Goal: Information Seeking & Learning: Check status

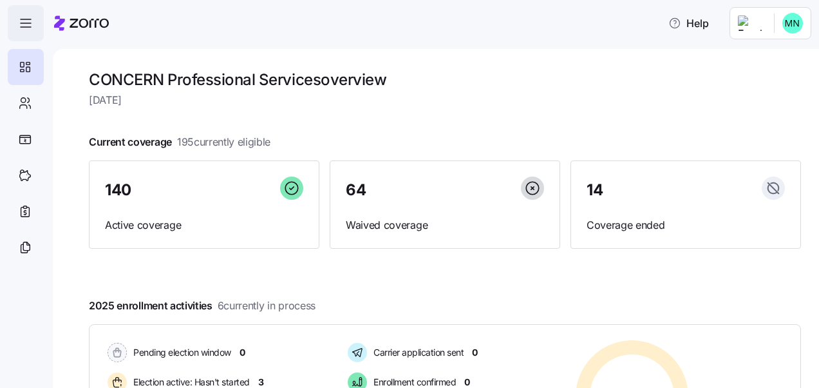
click at [35, 32] on span "button" at bounding box center [25, 23] width 35 height 35
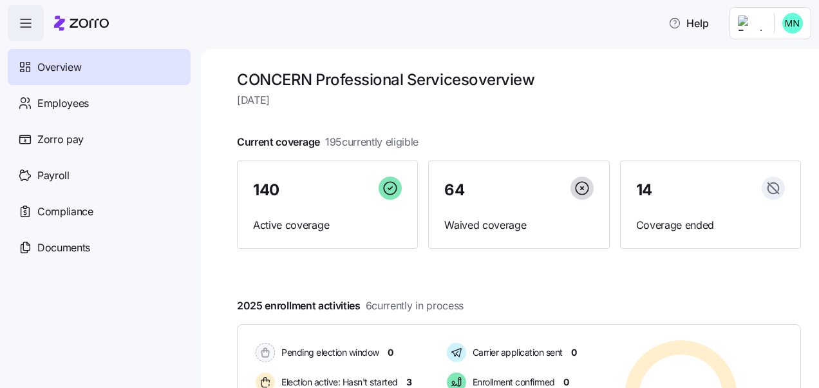
click at [35, 32] on span "button" at bounding box center [25, 23] width 35 height 35
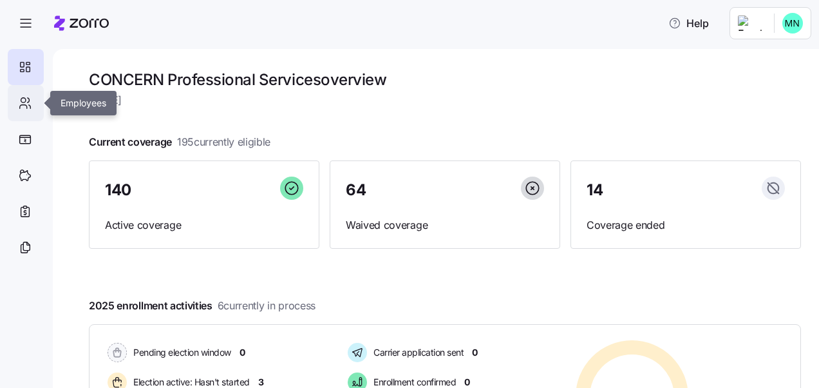
click at [25, 95] on icon at bounding box center [25, 102] width 14 height 15
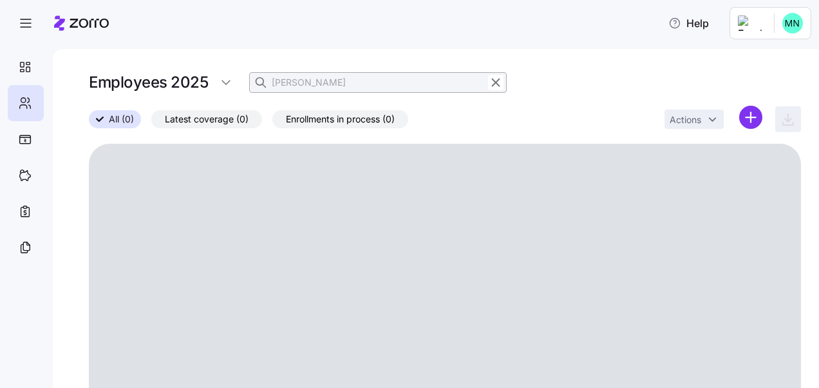
click at [310, 85] on input "[PERSON_NAME]" at bounding box center [378, 82] width 258 height 21
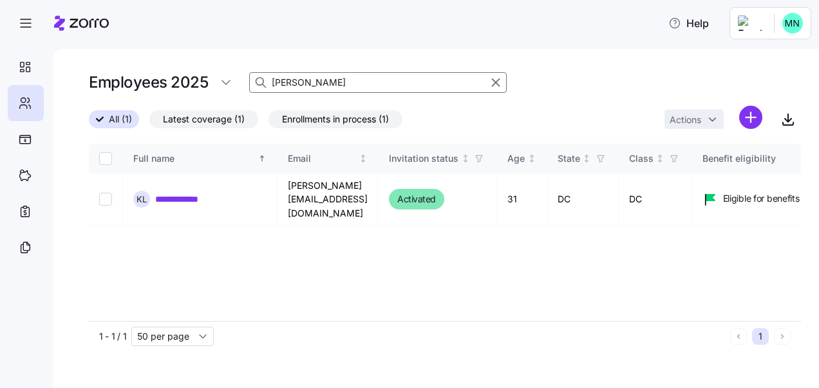
drag, startPoint x: 310, startPoint y: 85, endPoint x: 269, endPoint y: 80, distance: 42.1
click at [269, 80] on div "[PERSON_NAME]" at bounding box center [378, 82] width 258 height 21
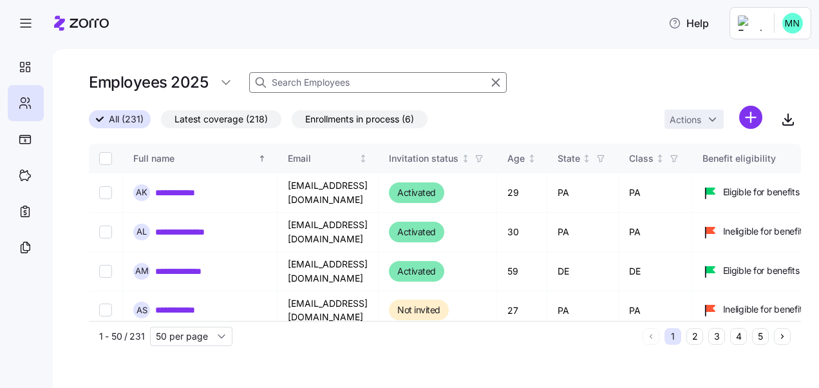
click at [302, 82] on input at bounding box center [378, 82] width 258 height 21
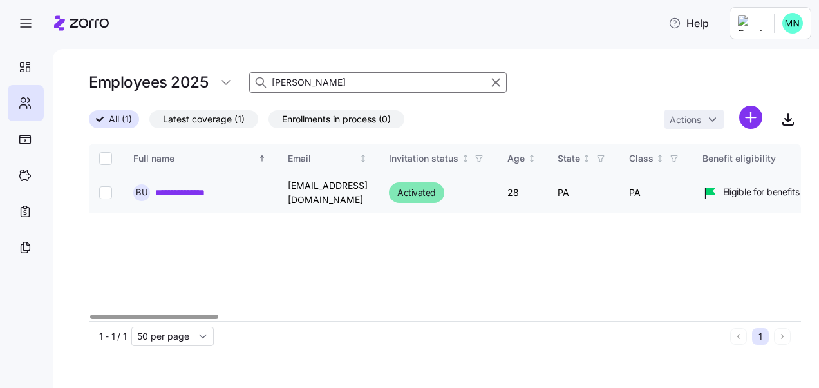
type input "[PERSON_NAME]"
click at [204, 186] on link "**********" at bounding box center [190, 192] width 71 height 13
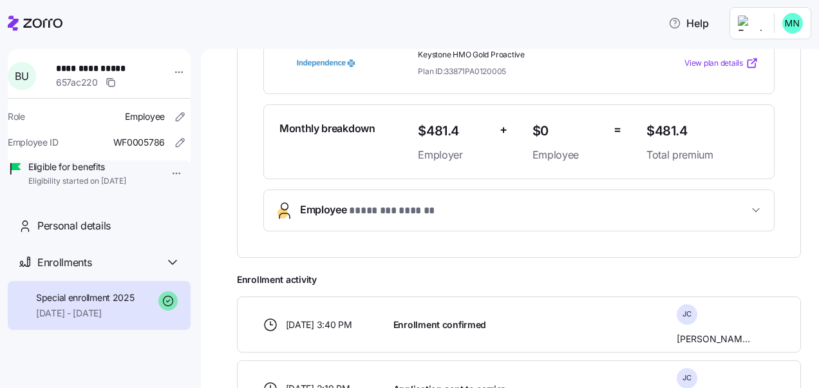
scroll to position [278, 0]
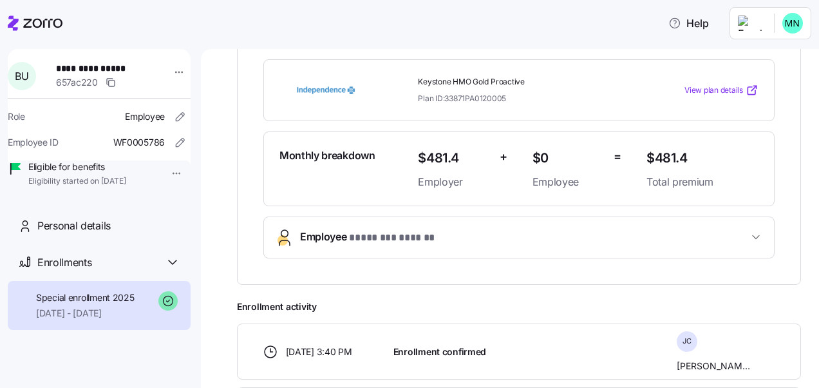
click at [589, 233] on span "Employee * ******** ****** *" at bounding box center [524, 237] width 448 height 17
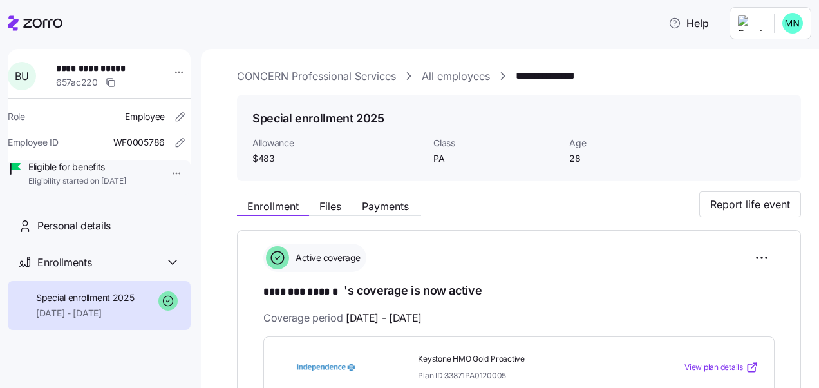
scroll to position [0, 0]
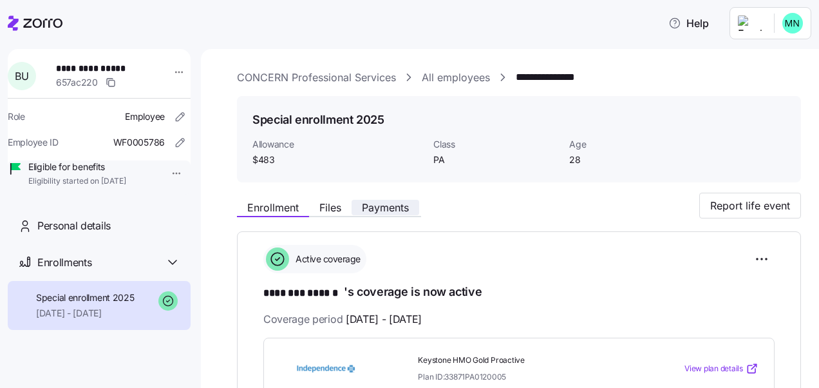
click at [388, 202] on span "Payments" at bounding box center [385, 207] width 47 height 10
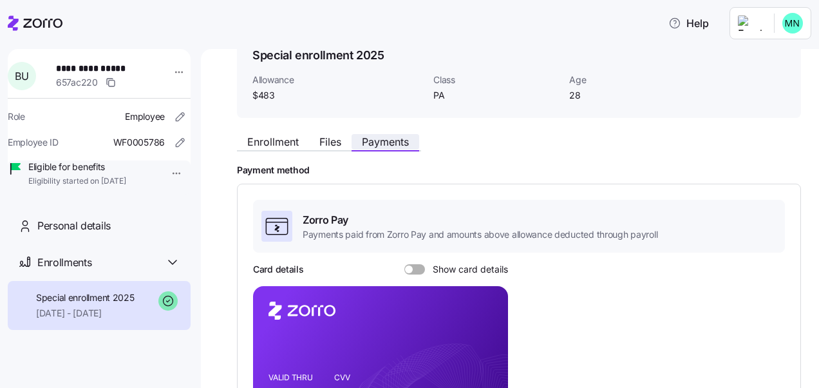
scroll to position [129, 0]
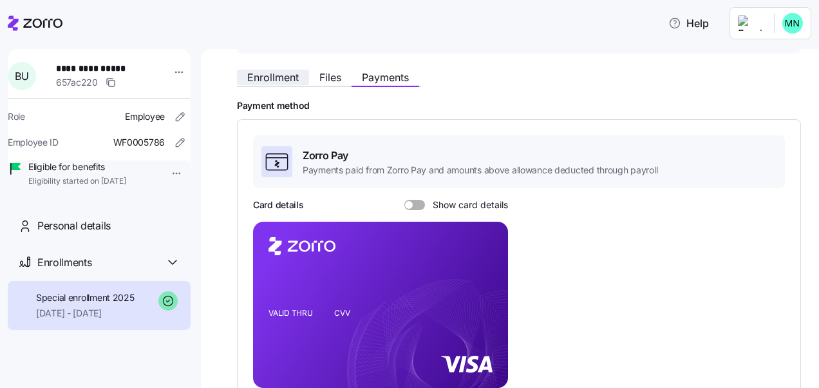
click at [288, 80] on span "Enrollment" at bounding box center [273, 77] width 52 height 10
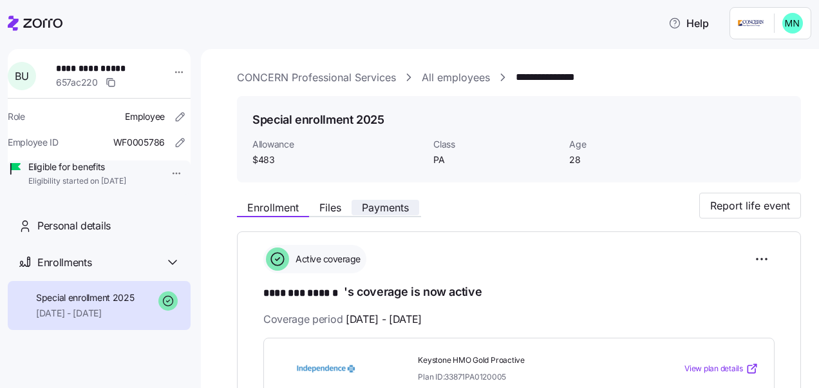
click at [392, 210] on span "Payments" at bounding box center [385, 207] width 47 height 10
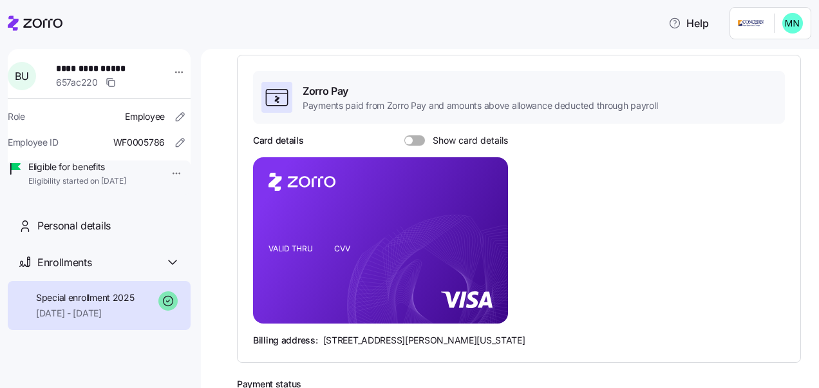
scroll to position [258, 0]
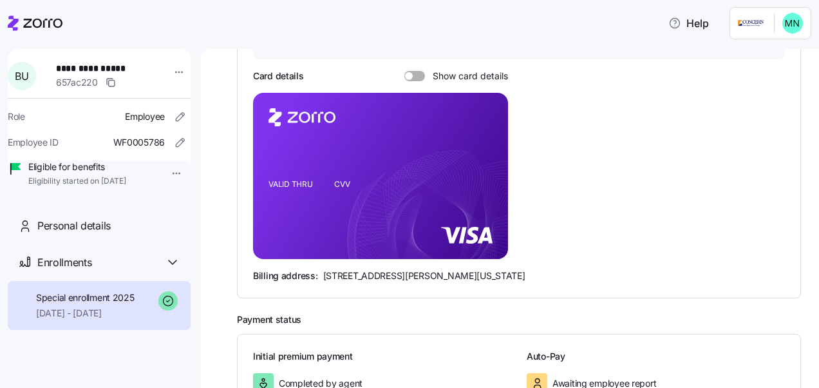
click at [411, 77] on span at bounding box center [409, 76] width 8 height 8
click at [404, 71] on input "Show card details" at bounding box center [404, 71] width 0 height 0
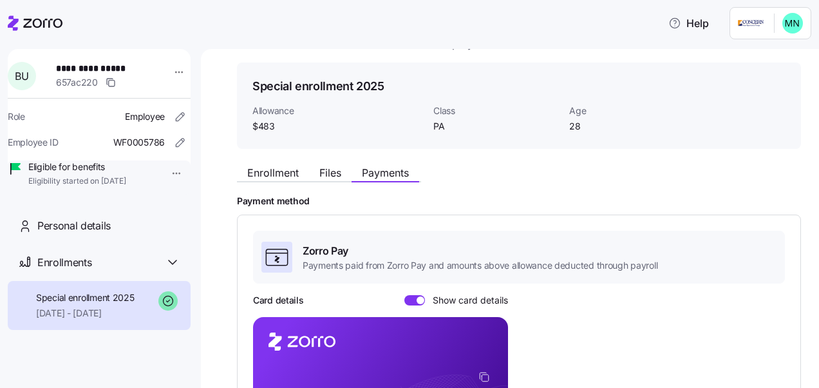
scroll to position [0, 0]
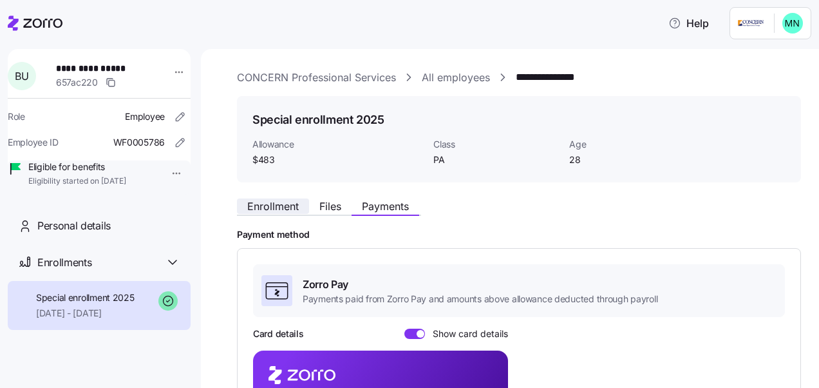
click at [274, 213] on button "Enrollment" at bounding box center [273, 205] width 72 height 15
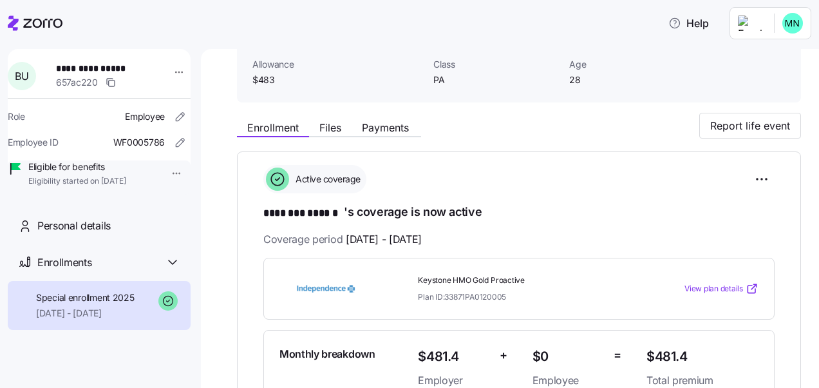
scroll to position [64, 0]
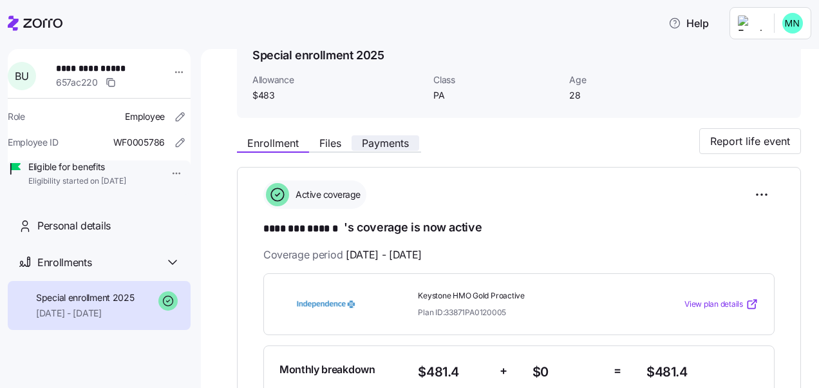
click at [374, 142] on span "Payments" at bounding box center [385, 143] width 47 height 10
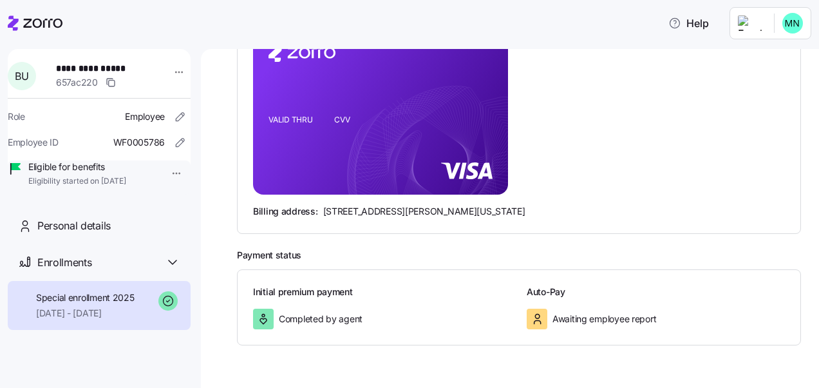
scroll to position [258, 0]
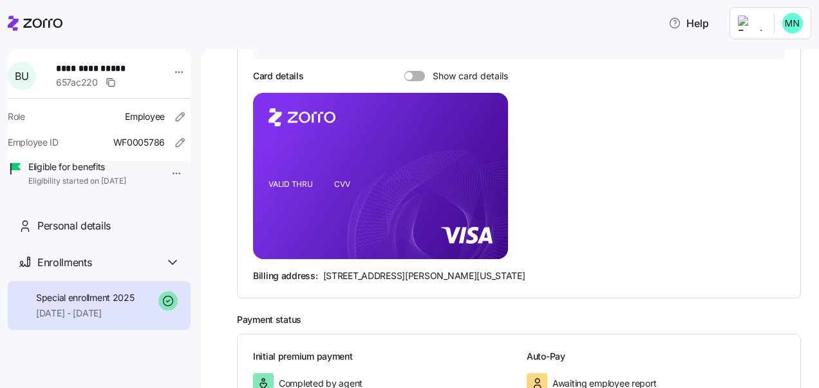
click at [411, 72] on span at bounding box center [409, 76] width 8 height 8
click at [404, 71] on input "Show card details" at bounding box center [404, 71] width 0 height 0
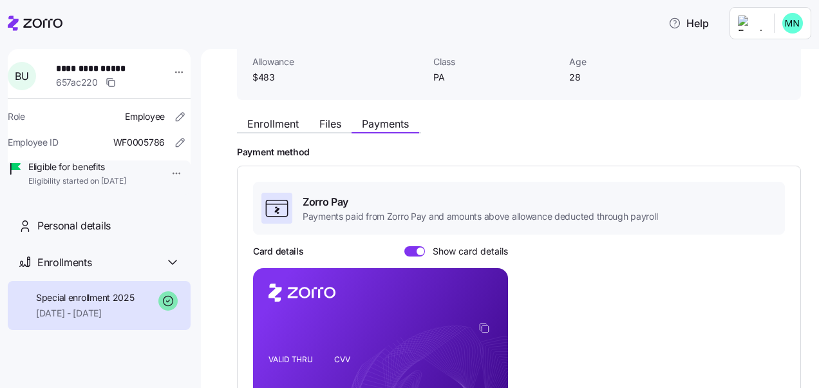
scroll to position [64, 0]
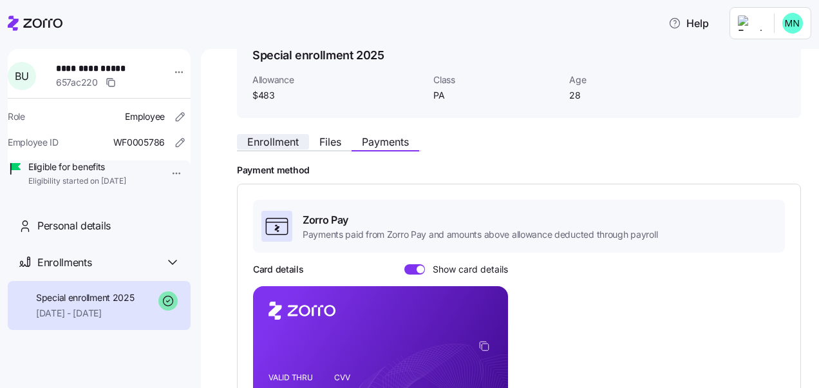
click at [287, 143] on span "Enrollment" at bounding box center [273, 142] width 52 height 10
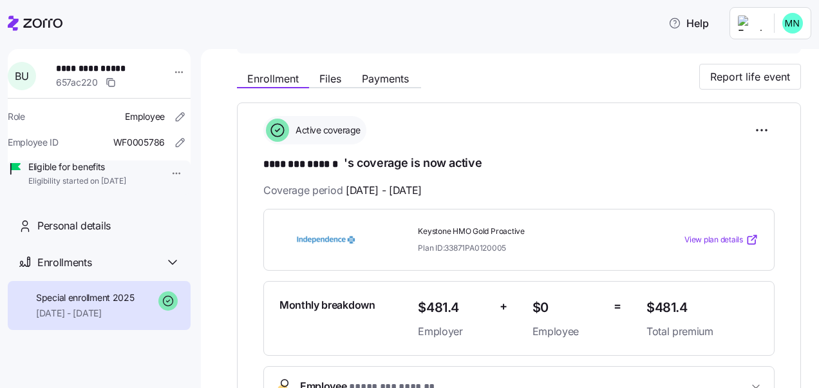
scroll to position [64, 0]
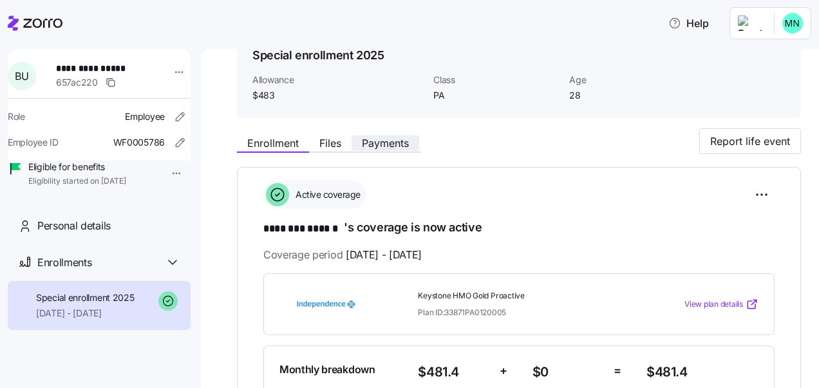
click at [379, 147] on span "Payments" at bounding box center [385, 143] width 47 height 10
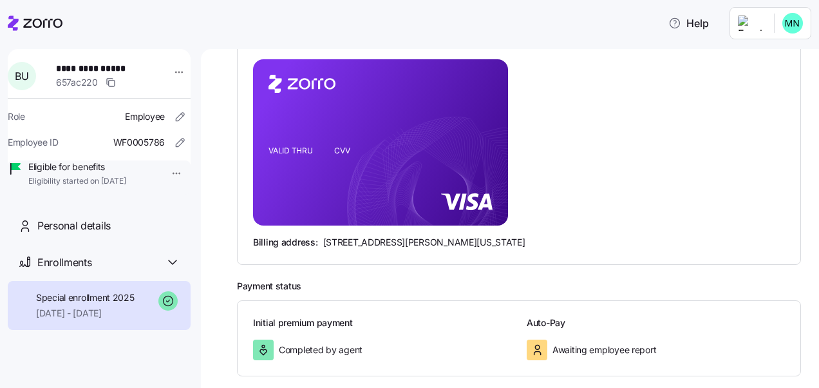
scroll to position [227, 0]
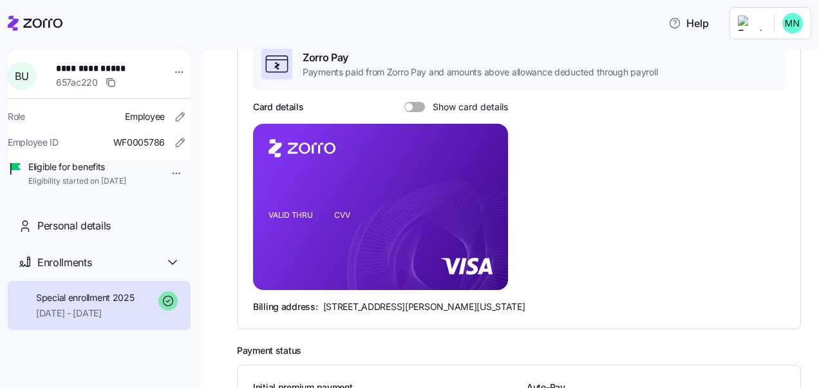
click at [405, 103] on div at bounding box center [414, 107] width 21 height 10
click at [404, 102] on input "Show card details" at bounding box center [404, 102] width 0 height 0
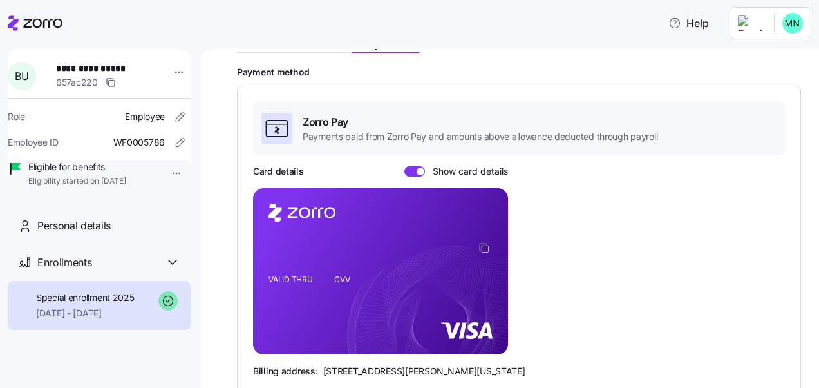
scroll to position [98, 0]
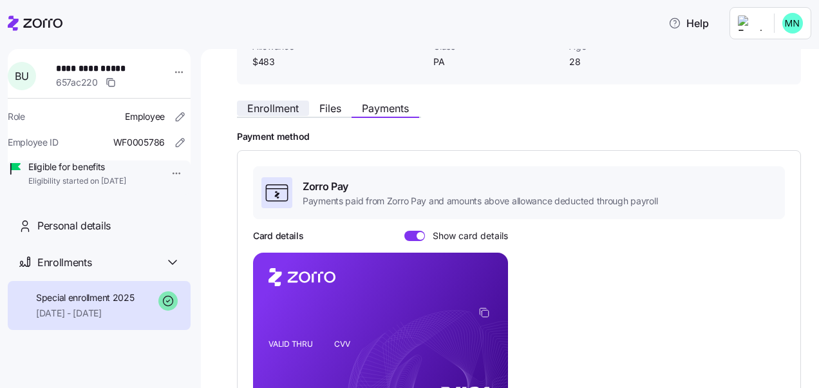
click at [281, 115] on button "Enrollment" at bounding box center [273, 107] width 72 height 15
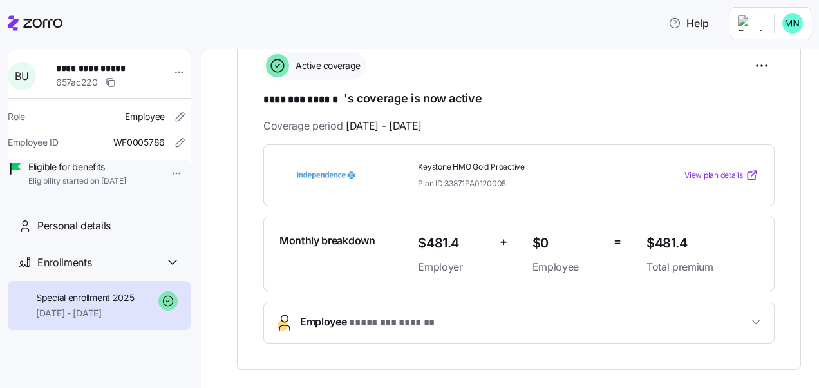
scroll to position [129, 0]
